Goal: Transaction & Acquisition: Download file/media

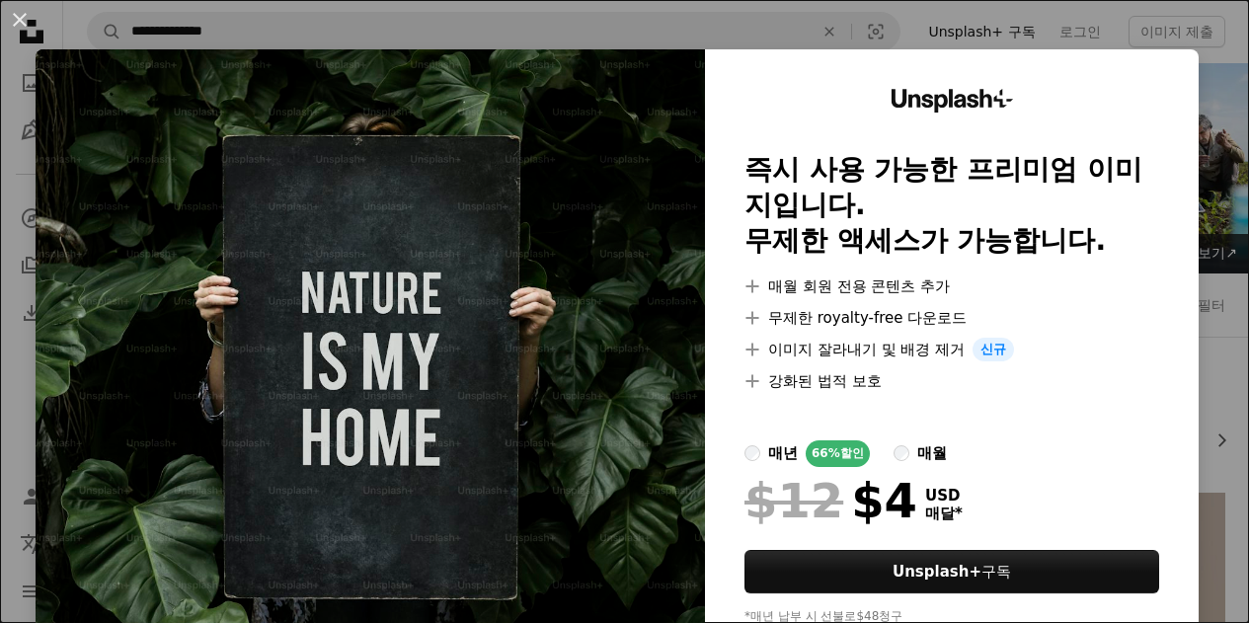
scroll to position [271, 0]
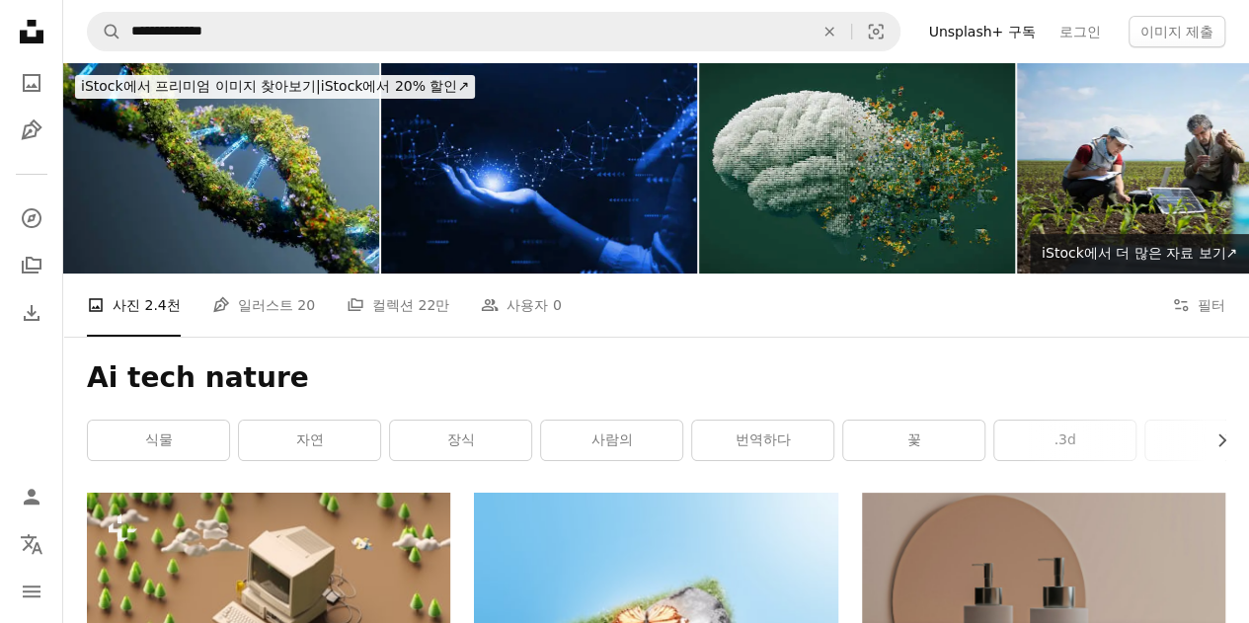
click at [146, 273] on li "A photo 사진 2.4천" at bounding box center [134, 304] width 94 height 63
click at [28, 78] on icon "A photo" at bounding box center [32, 83] width 24 height 24
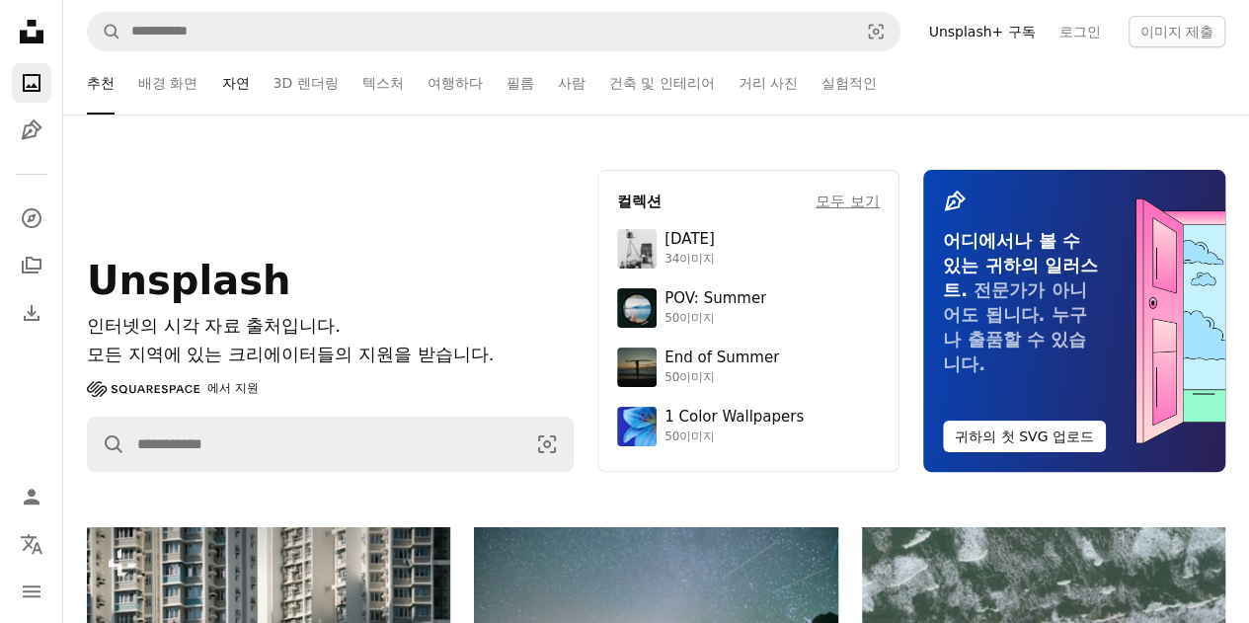
click at [235, 79] on link "자연" at bounding box center [235, 82] width 28 height 63
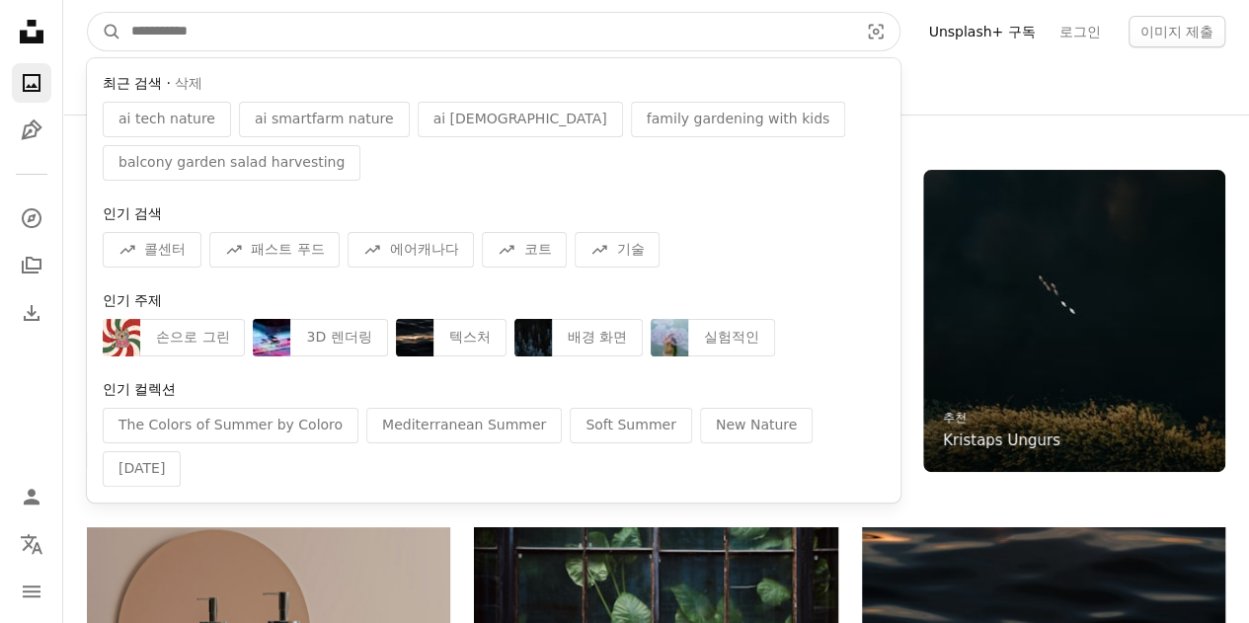
click at [524, 38] on input "사이트 전체에서 이미지 찾기" at bounding box center [486, 32] width 731 height 38
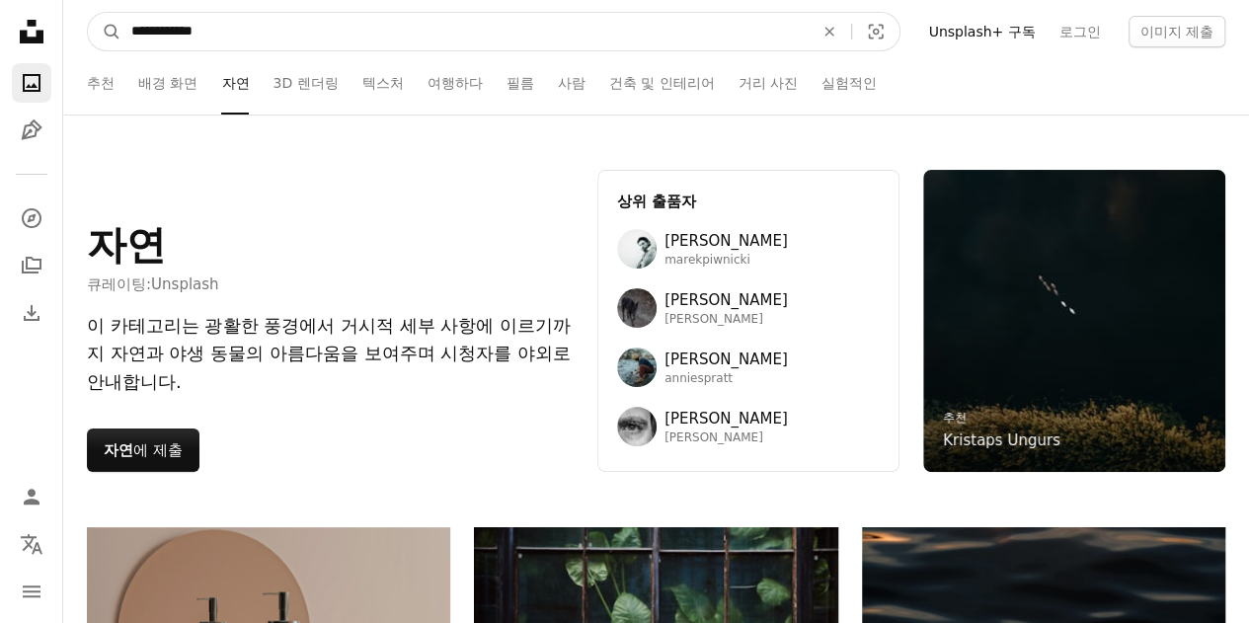
type input "**********"
click at [88, 13] on button "A magnifying glass" at bounding box center [105, 32] width 34 height 38
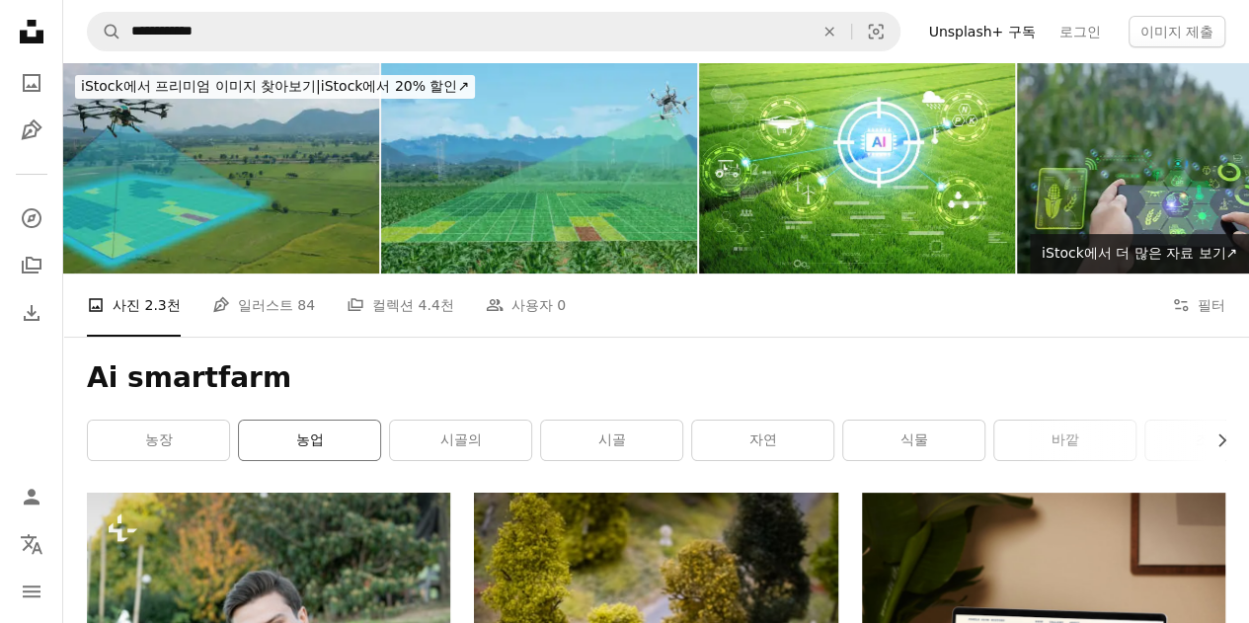
click at [304, 421] on link "농업" at bounding box center [309, 440] width 141 height 39
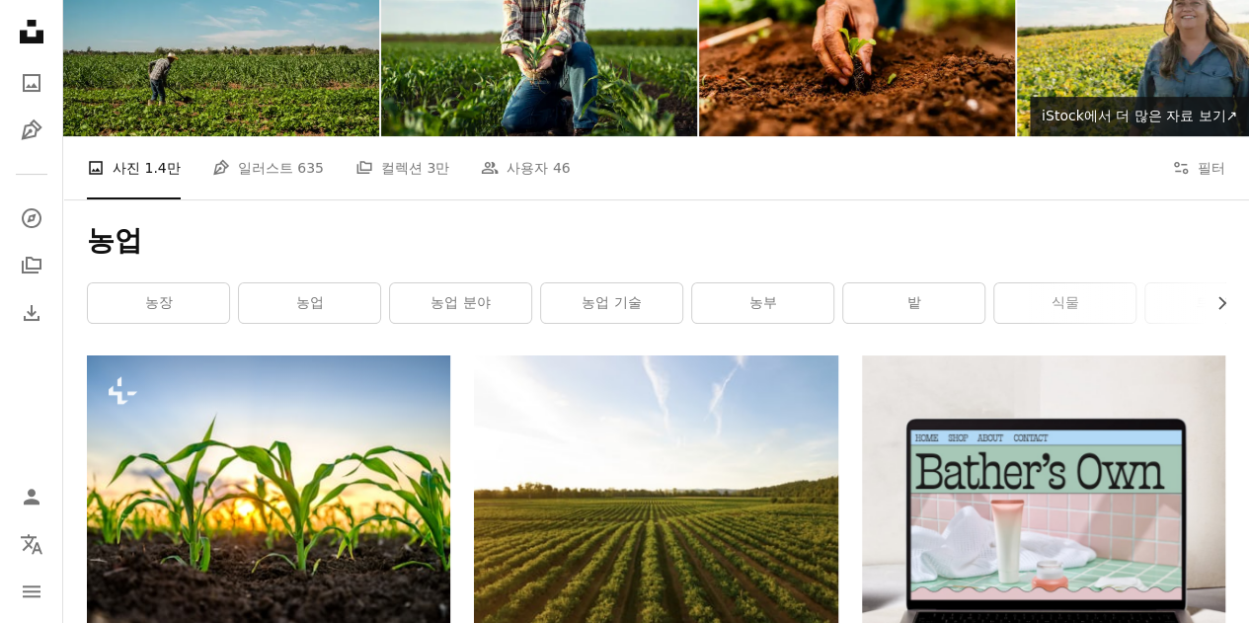
scroll to position [130, 0]
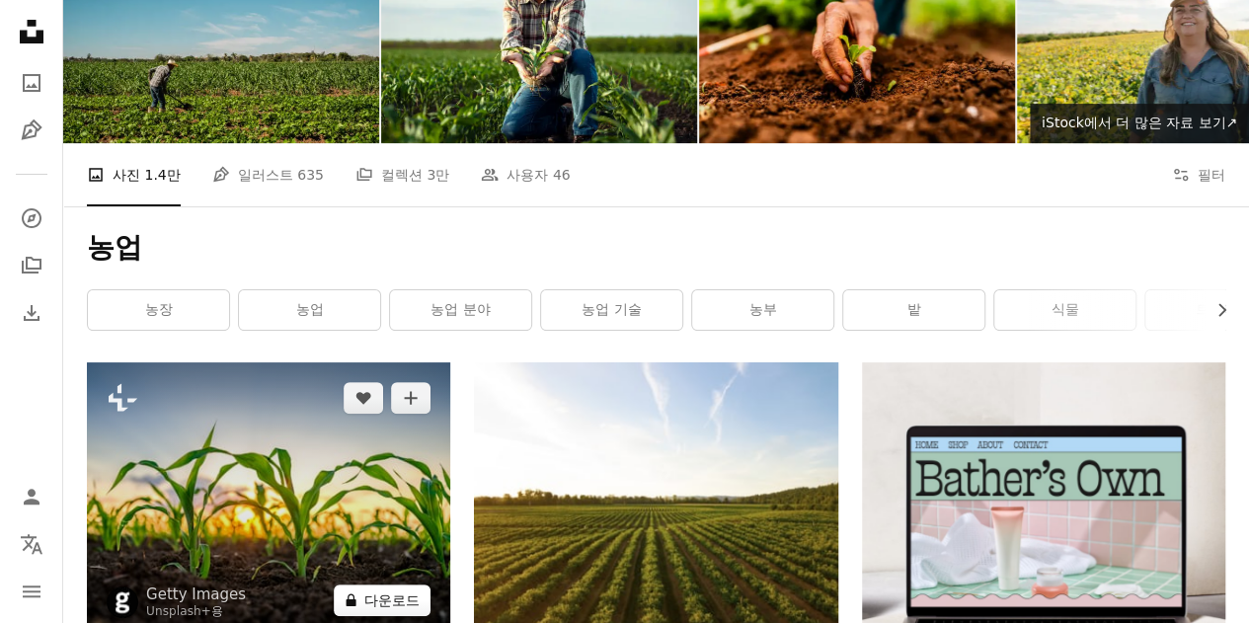
click at [386, 584] on button "A lock 다운로드" at bounding box center [382, 600] width 97 height 32
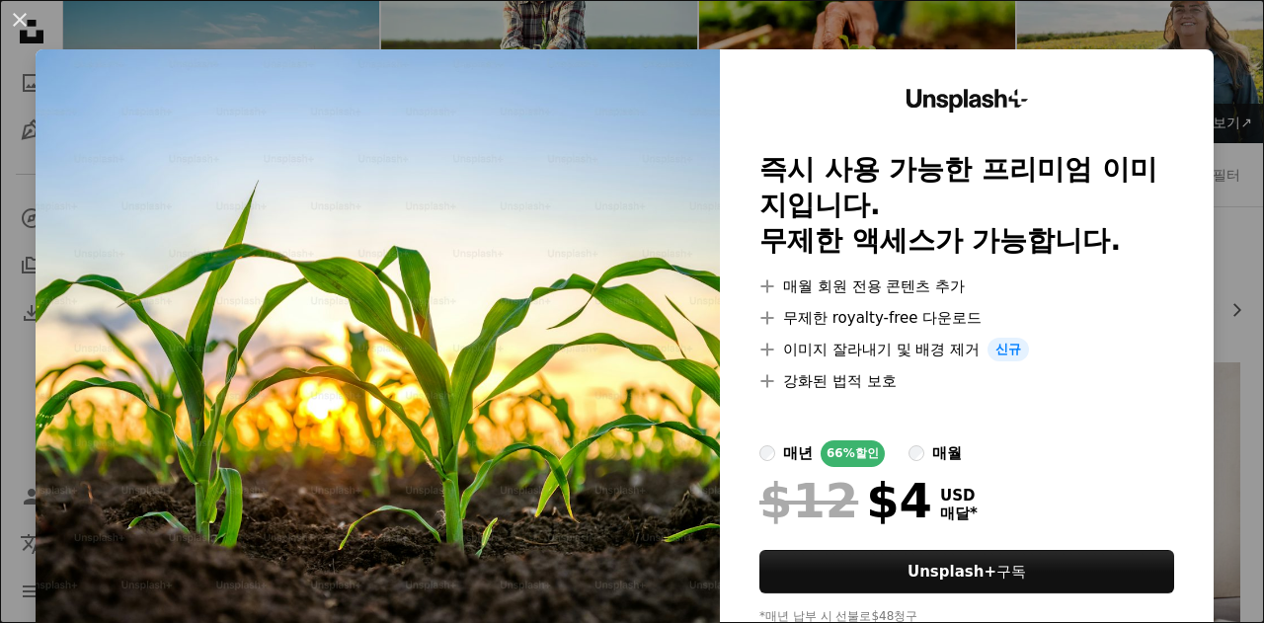
click at [1150, 31] on div "An X shape Unsplash+ 즉시 사용 가능한 프리미엄 이미지입니다. 무제한 액세스가 가능합니다. A plus sign 매월 회원 전…" at bounding box center [632, 311] width 1264 height 623
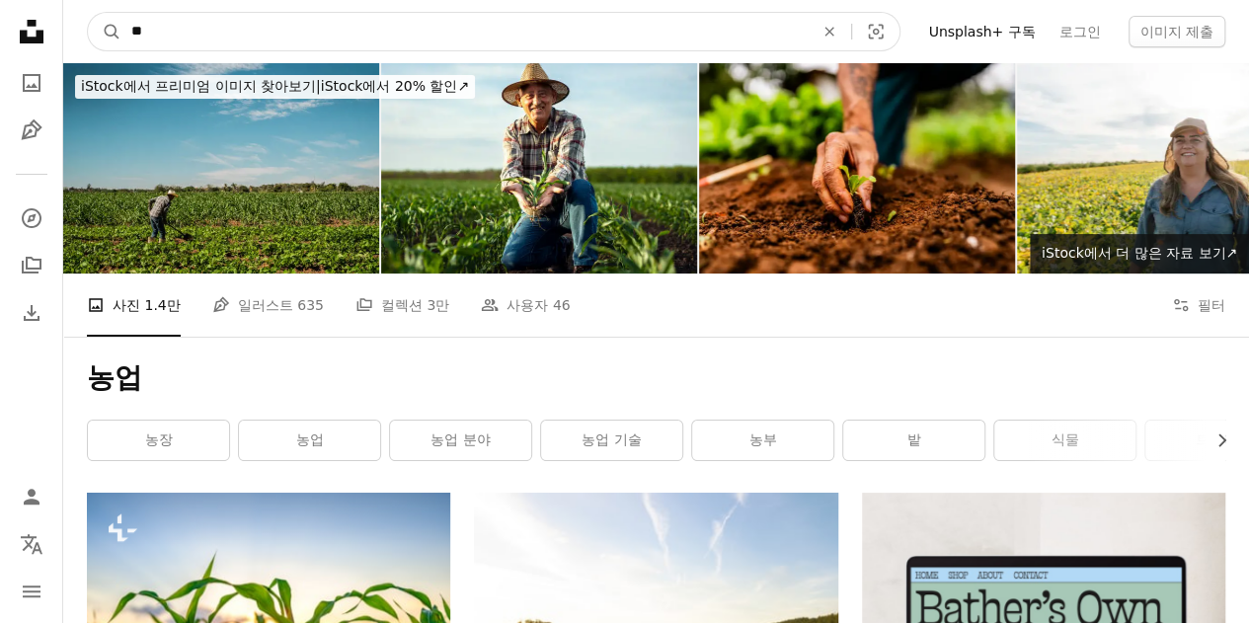
click at [328, 42] on input "**" at bounding box center [464, 32] width 686 height 38
drag, startPoint x: 312, startPoint y: 35, endPoint x: 58, endPoint y: 62, distance: 255.2
type input "*"
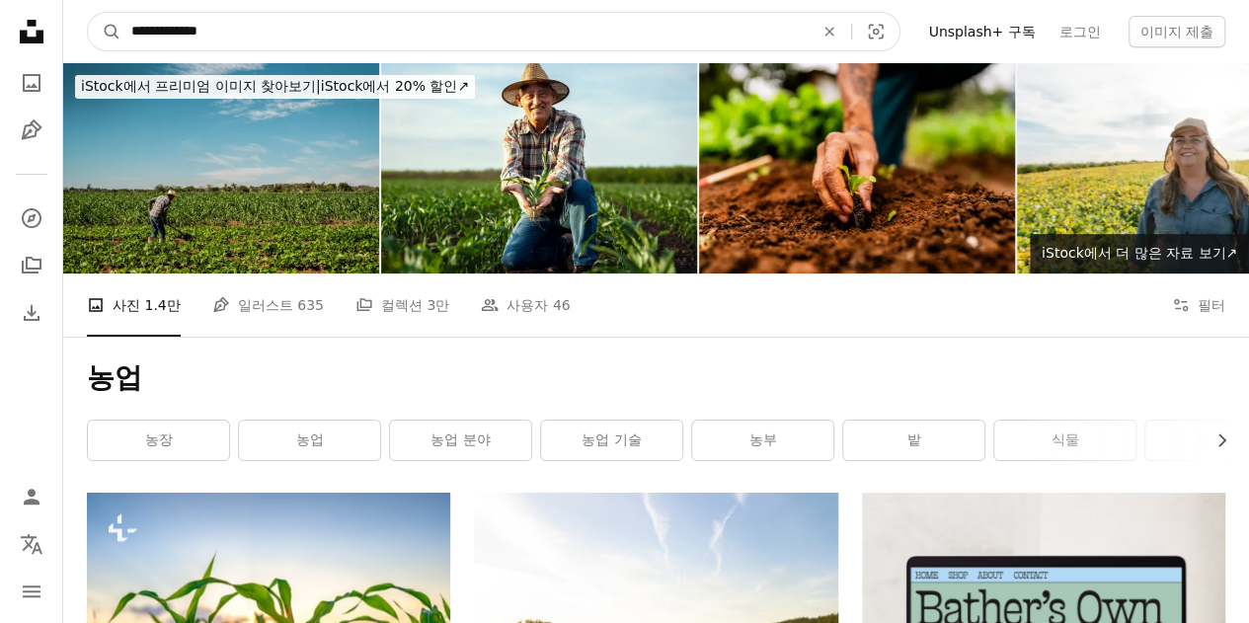
type input "**********"
click button "A magnifying glass" at bounding box center [105, 32] width 34 height 38
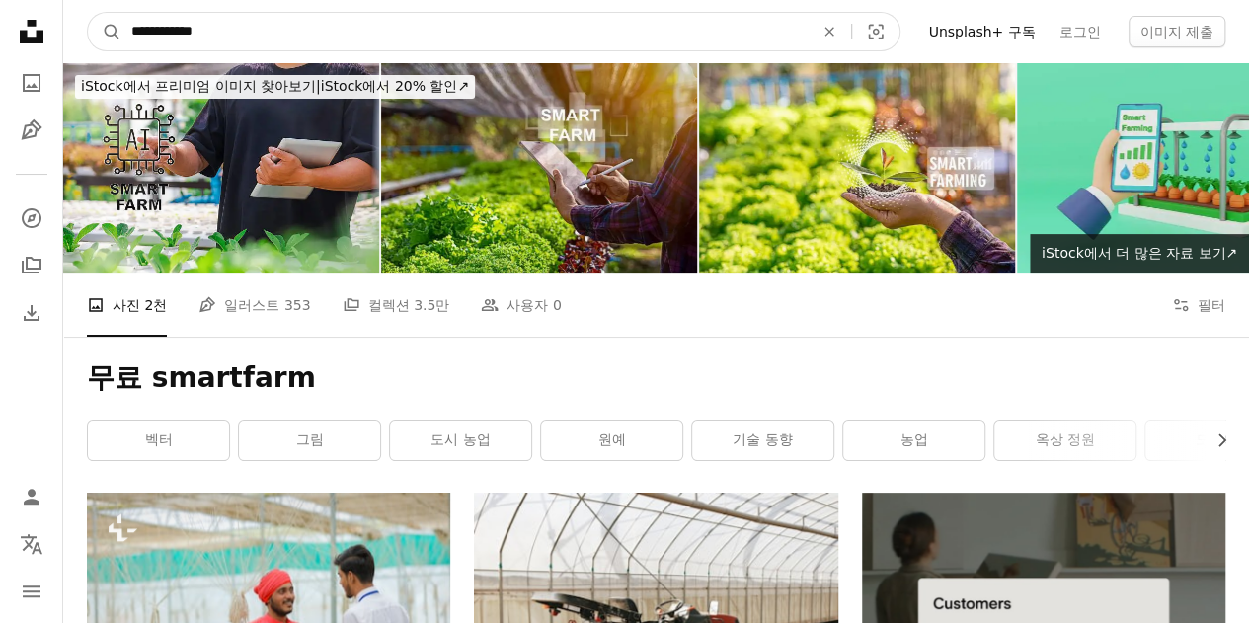
click at [204, 36] on input "**********" at bounding box center [464, 32] width 686 height 38
drag, startPoint x: 165, startPoint y: 27, endPoint x: 0, endPoint y: 31, distance: 164.9
type input "*********"
click at [88, 13] on button "A magnifying glass" at bounding box center [105, 32] width 34 height 38
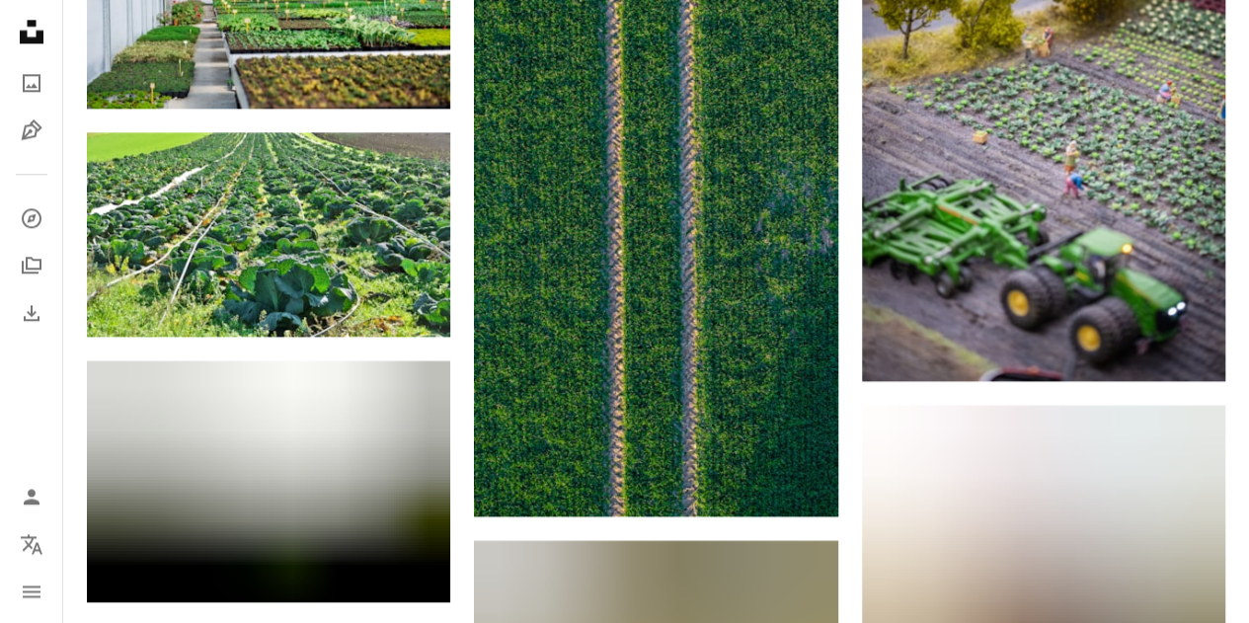
scroll to position [1484, 0]
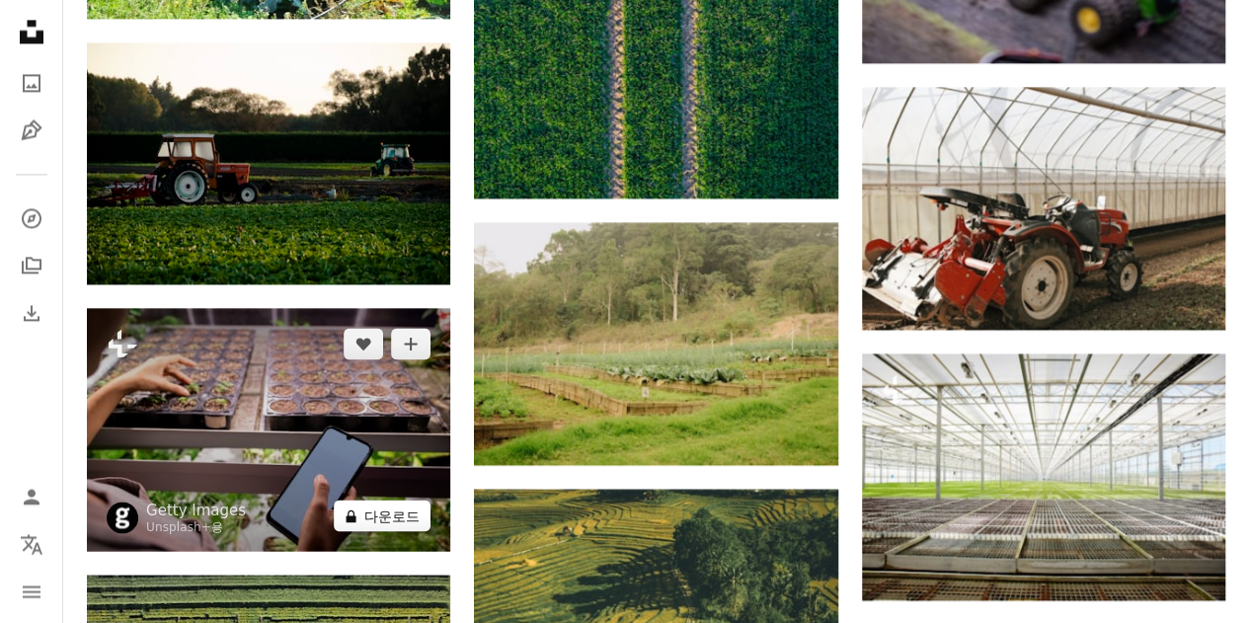
click at [378, 500] on button "A lock 다운로드" at bounding box center [382, 516] width 97 height 32
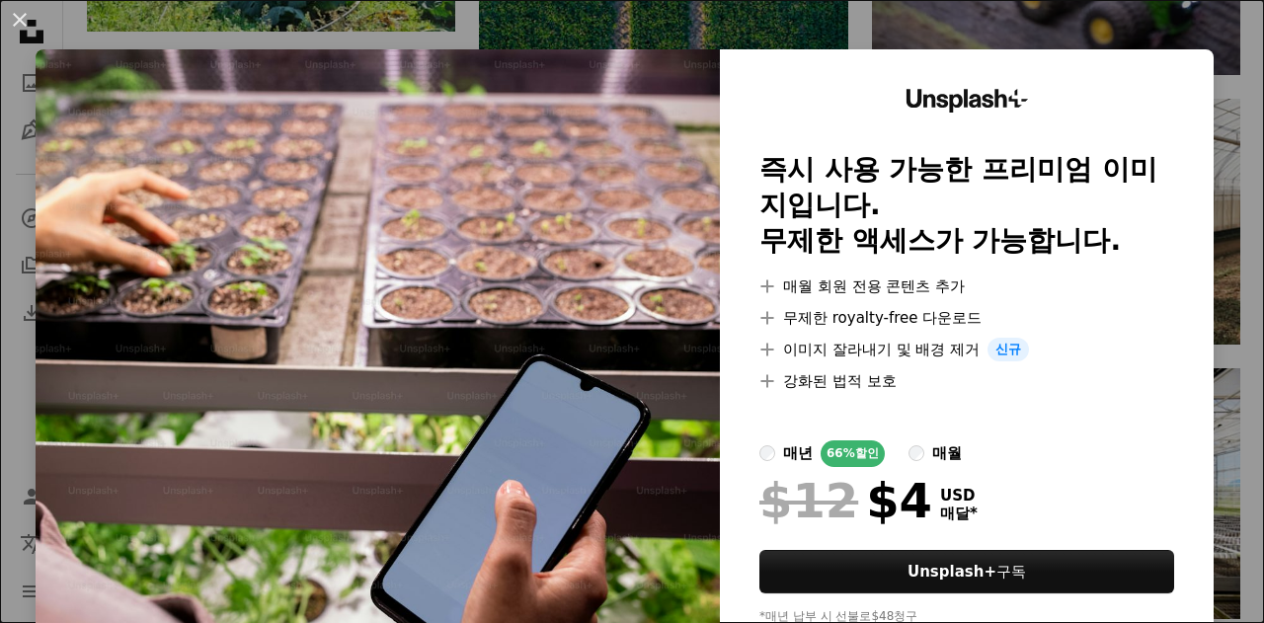
click at [1111, 22] on div "An X shape Unsplash+ 즉시 사용 가능한 프리미엄 이미지입니다. 무제한 액세스가 가능합니다. A plus sign 매월 회원 전…" at bounding box center [632, 311] width 1264 height 623
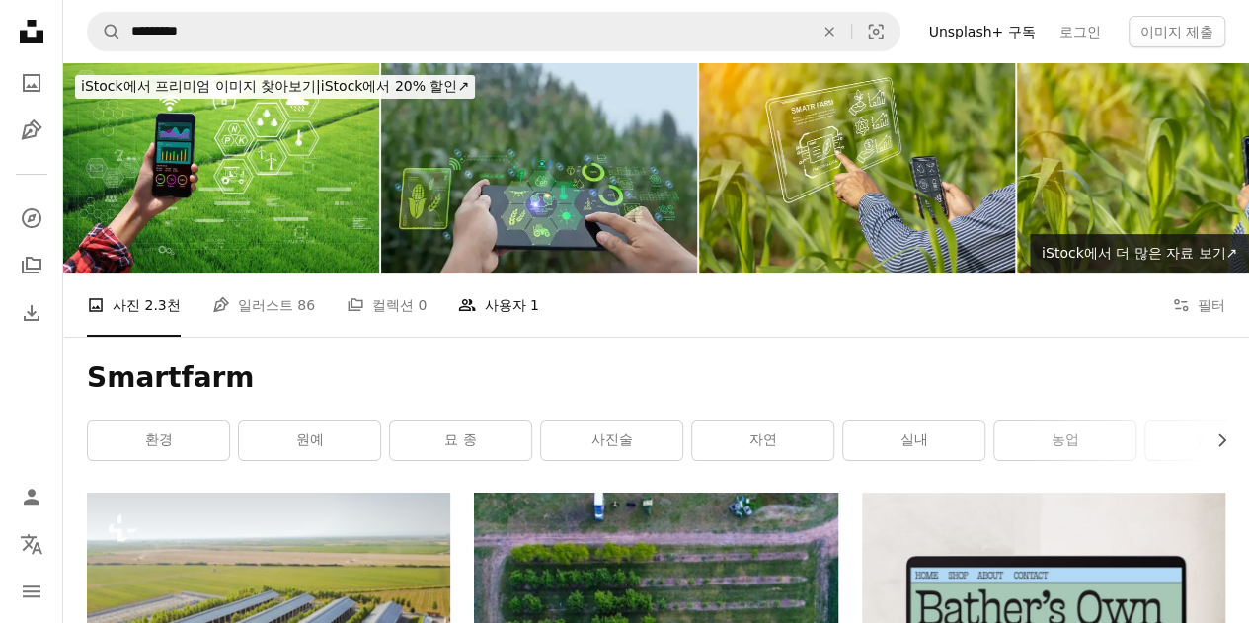
click at [505, 273] on link "People 사용자 1" at bounding box center [498, 304] width 80 height 63
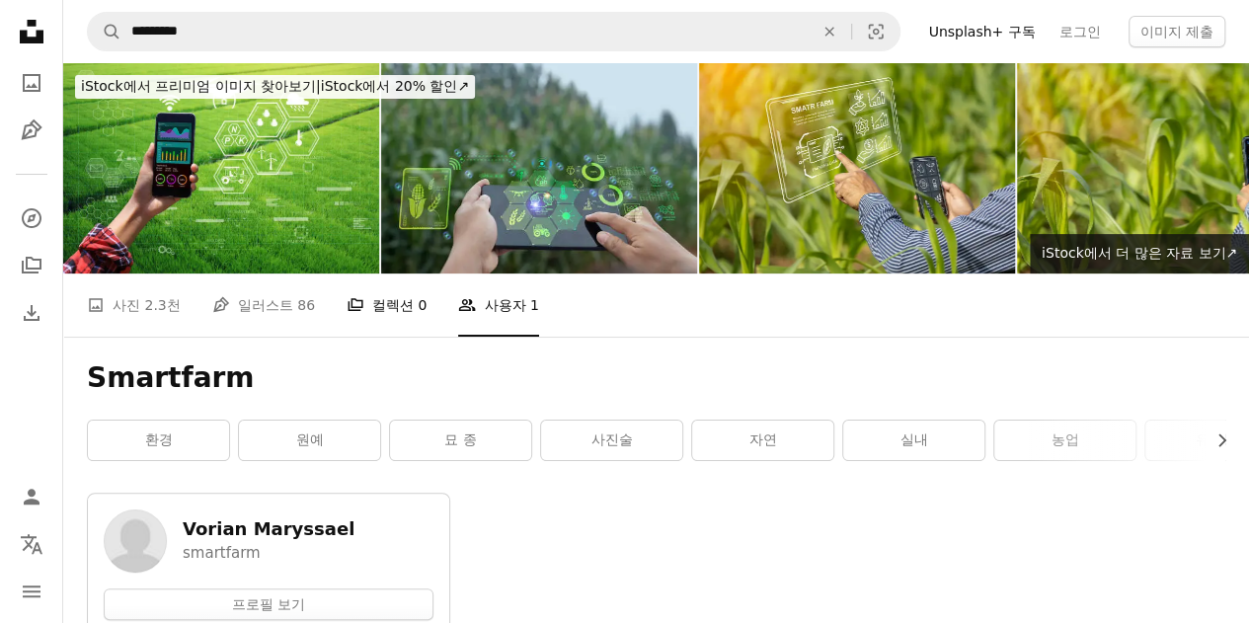
click at [388, 273] on link "A stack of folders 컬렉션 0" at bounding box center [387, 304] width 80 height 63
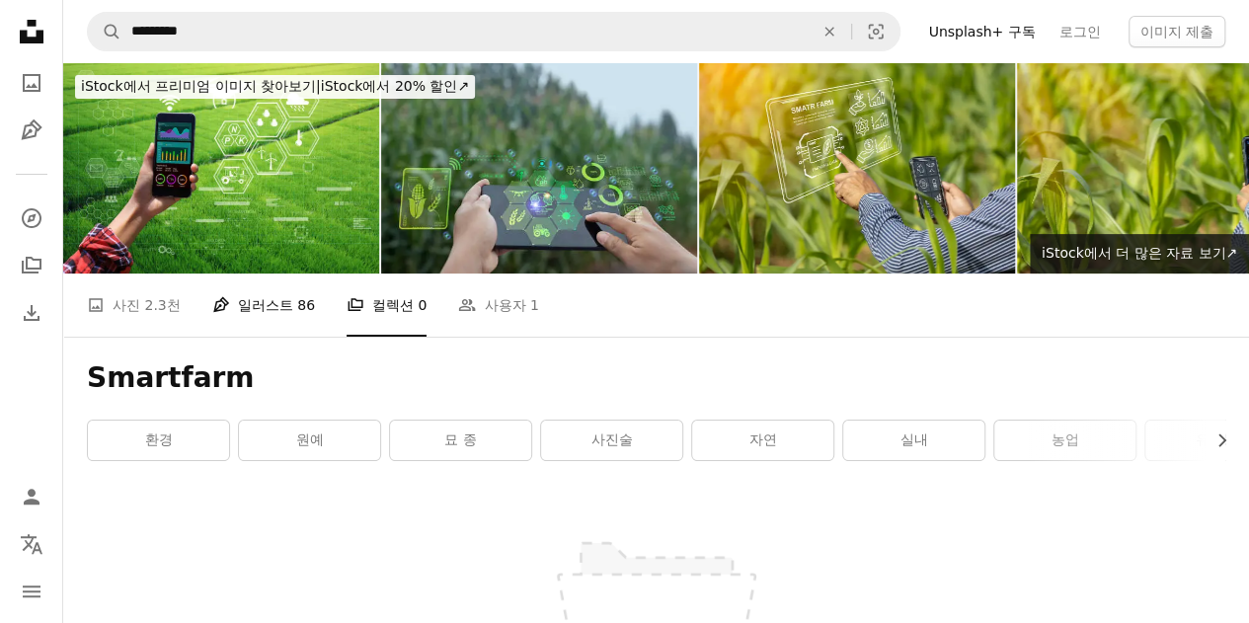
click at [272, 273] on link "Pen Tool 일러스트 86" at bounding box center [263, 304] width 103 height 63
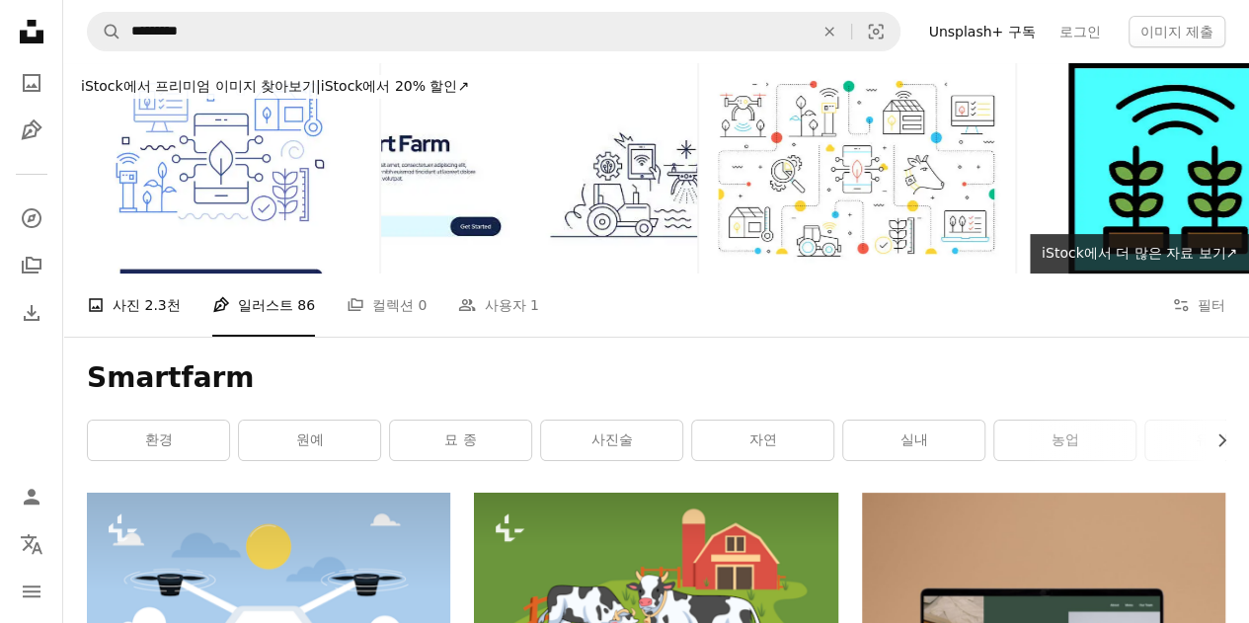
click at [158, 294] on span "2.3천" at bounding box center [162, 305] width 36 height 22
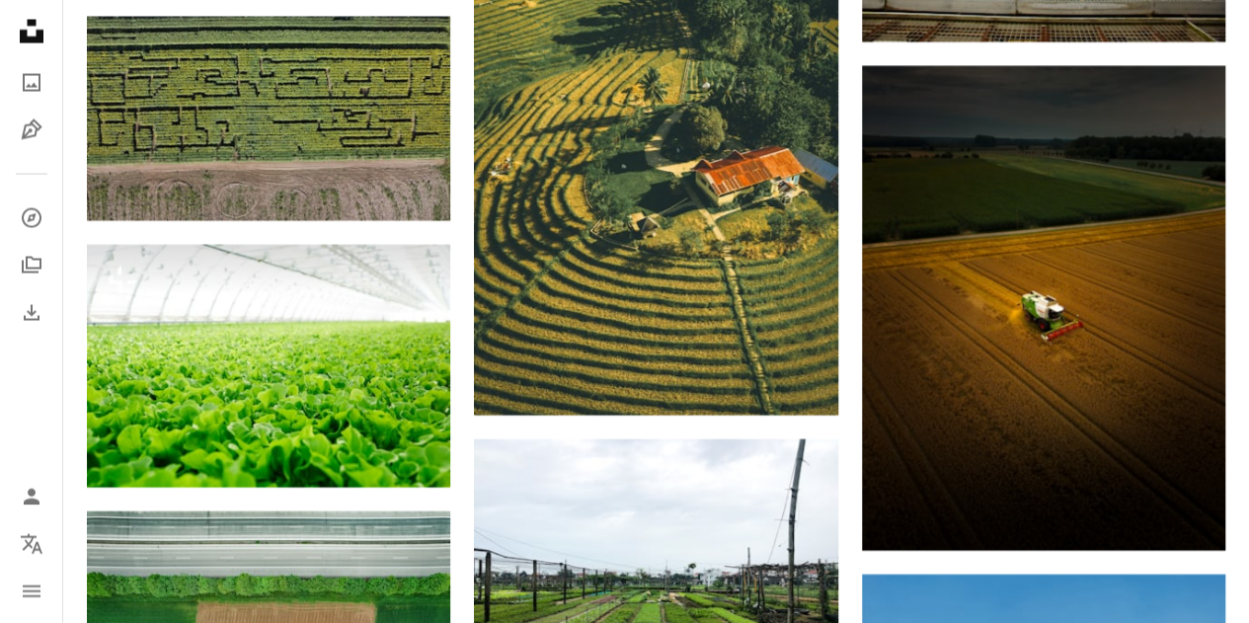
scroll to position [2496, 0]
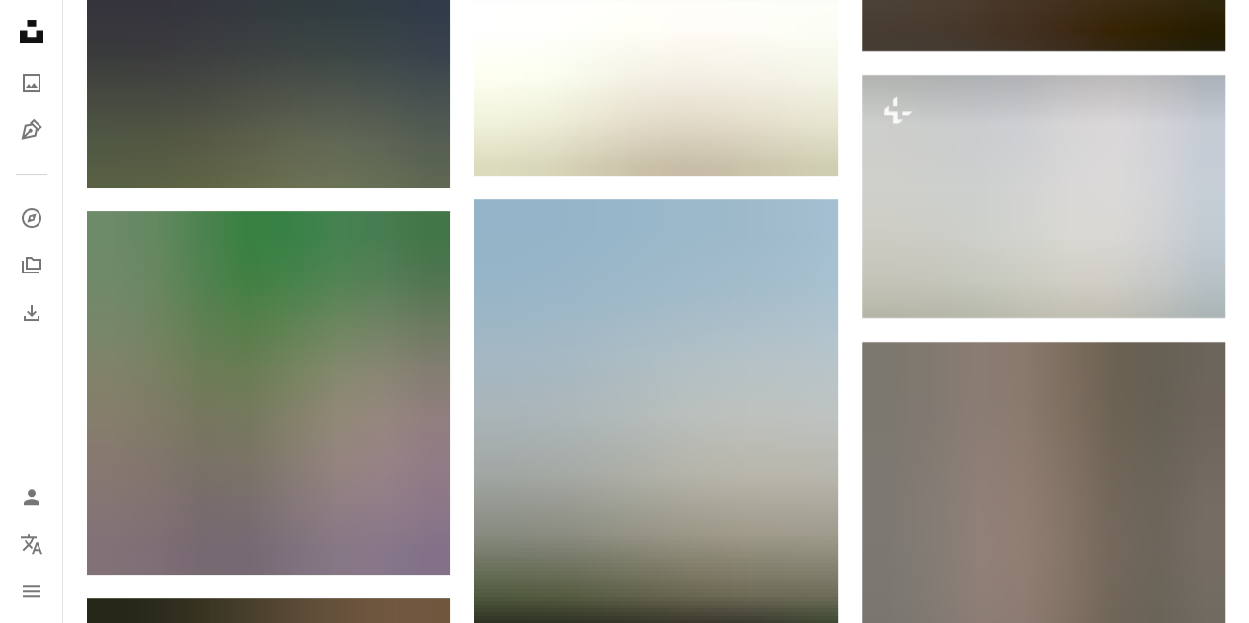
scroll to position [3894, 0]
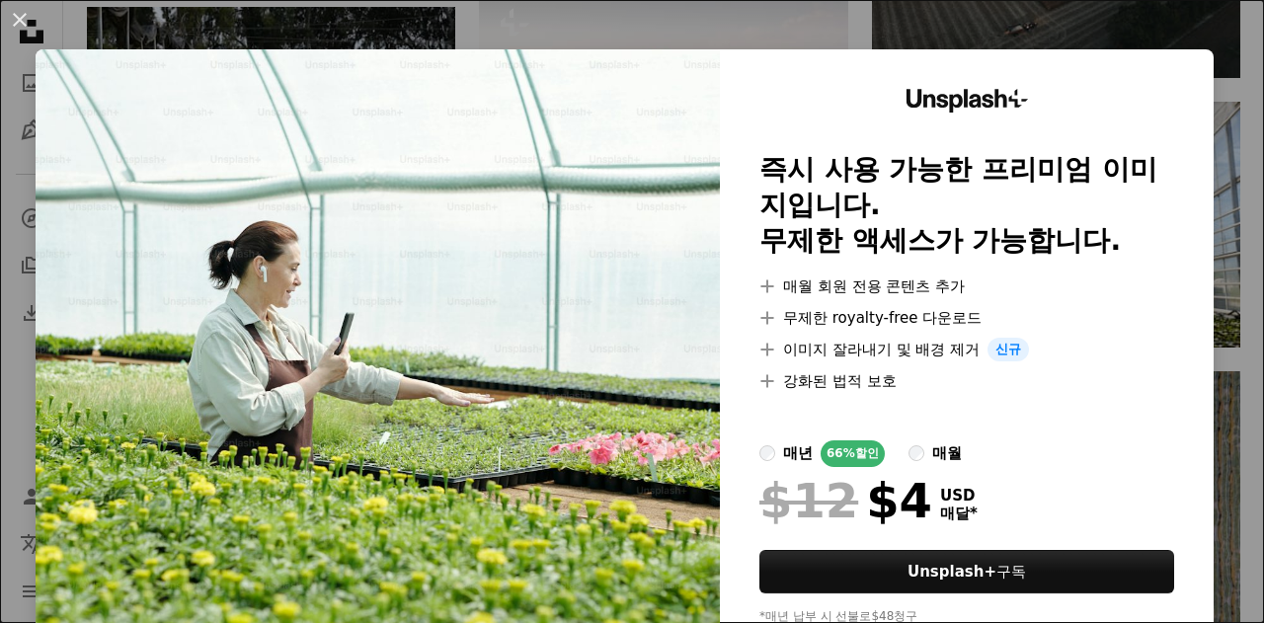
click at [1224, 172] on div "An X shape Unsplash+ 즉시 사용 가능한 프리미엄 이미지입니다. 무제한 액세스가 가능합니다. A plus sign 매월 회원 전…" at bounding box center [632, 311] width 1264 height 623
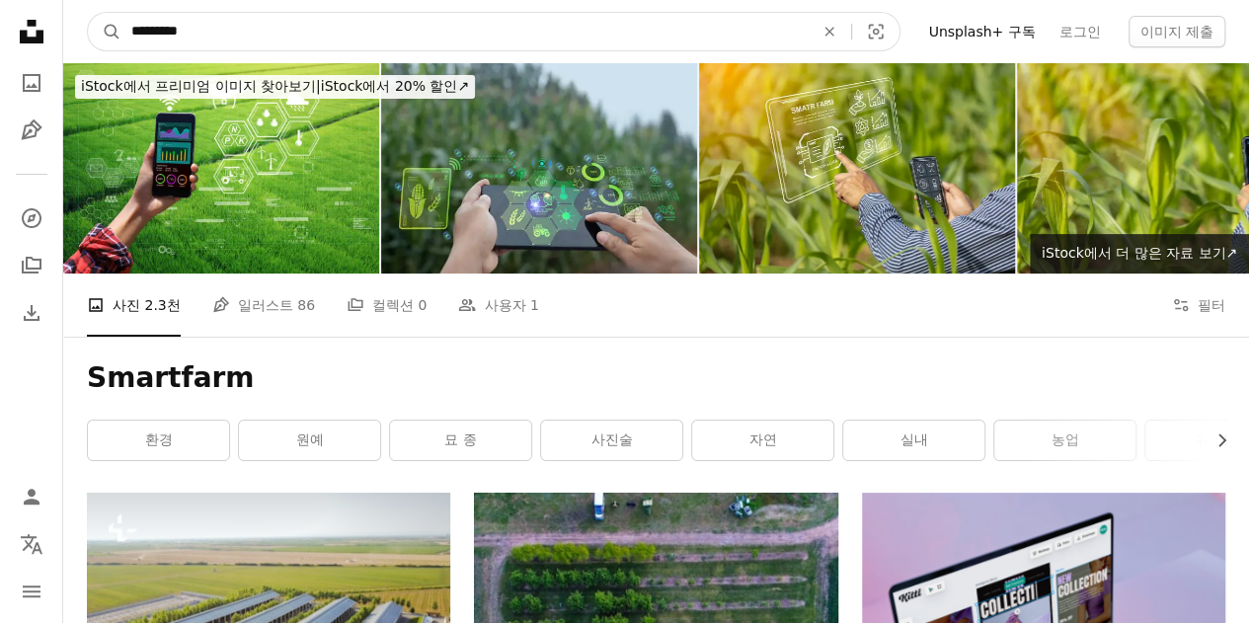
drag, startPoint x: 442, startPoint y: 23, endPoint x: 0, endPoint y: 58, distance: 443.7
paste input "****"
type input "**********"
click at [88, 13] on button "A magnifying glass" at bounding box center [105, 32] width 34 height 38
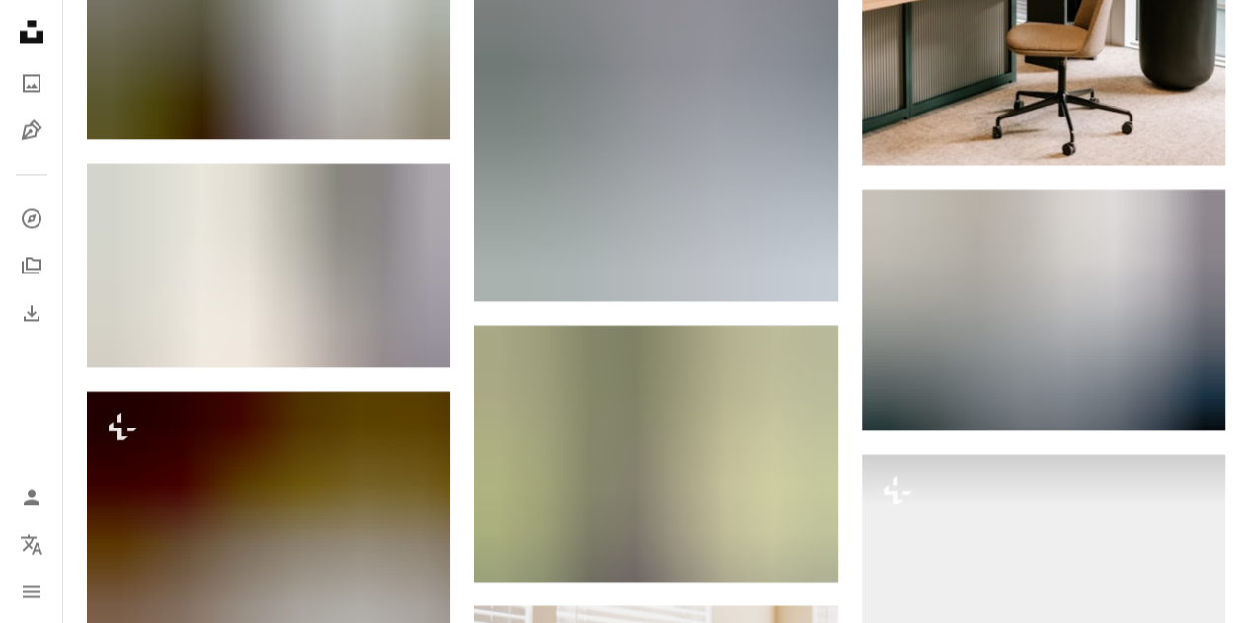
scroll to position [1590, 0]
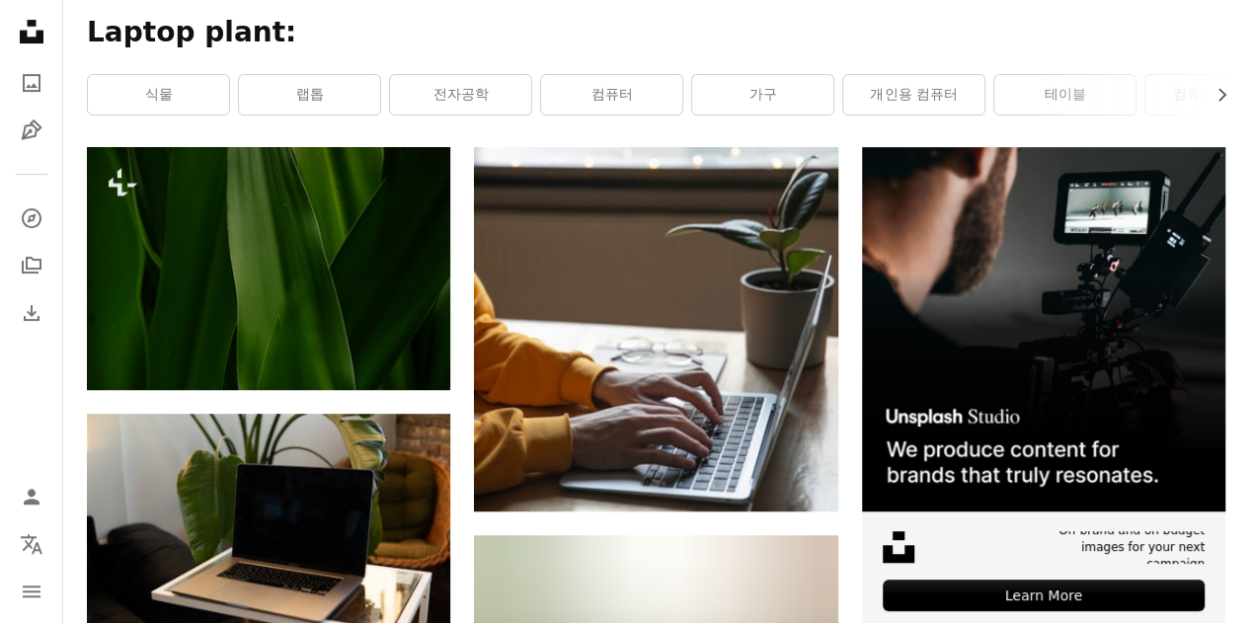
scroll to position [257, 0]
